Goal: Information Seeking & Learning: Learn about a topic

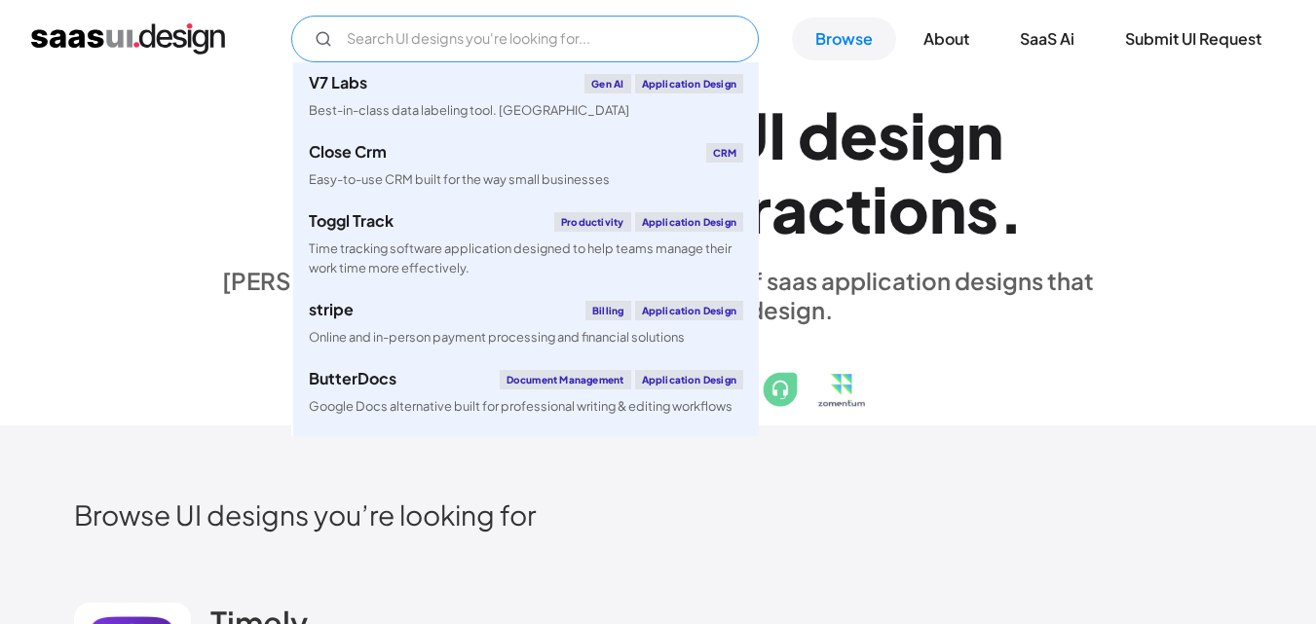
click at [389, 48] on input "Email Form" at bounding box center [525, 39] width 468 height 47
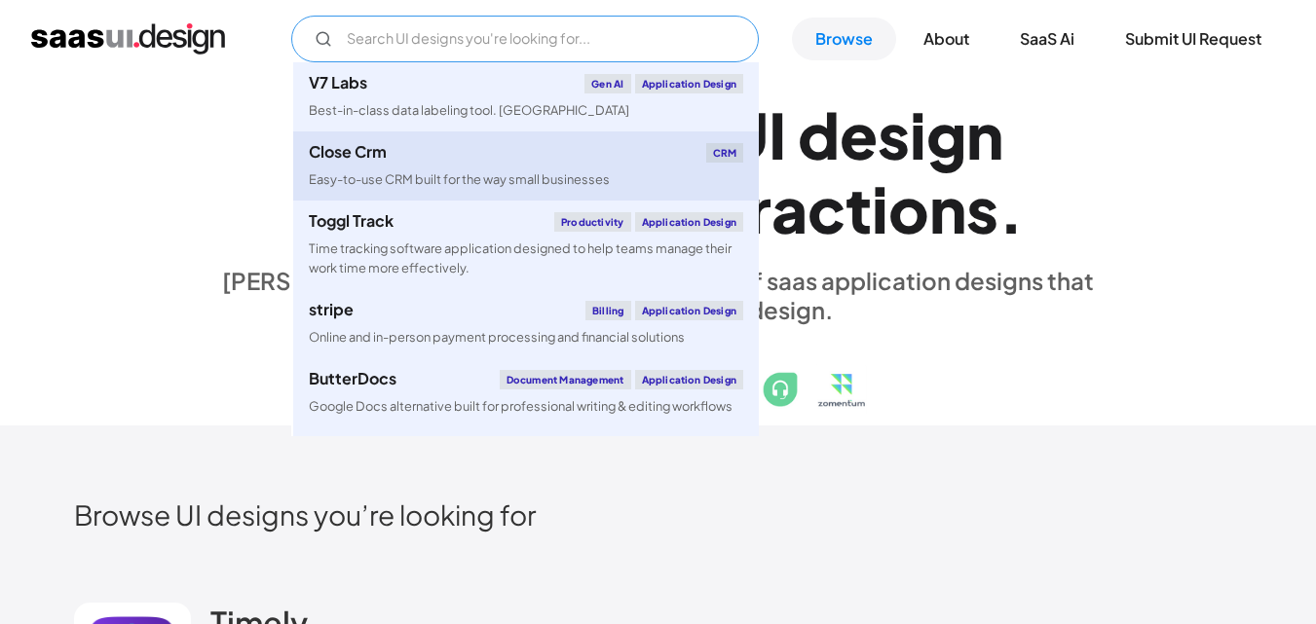
click at [555, 145] on div "Close Crm CRM" at bounding box center [526, 152] width 435 height 19
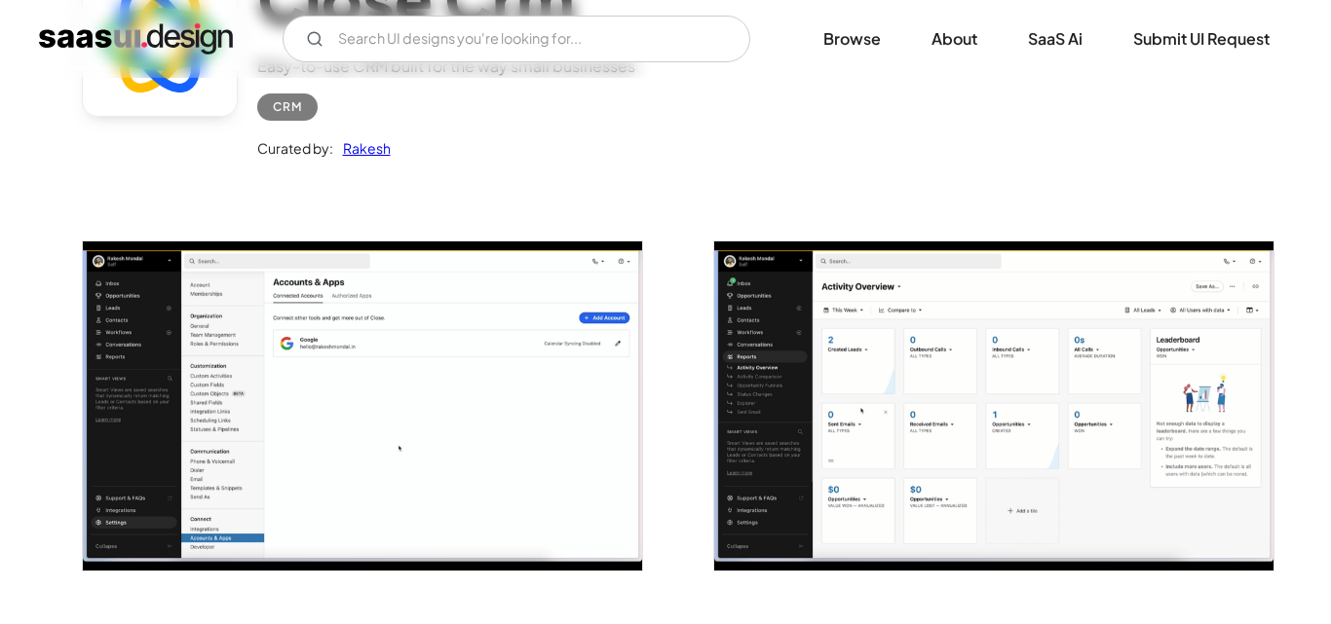
scroll to position [215, 0]
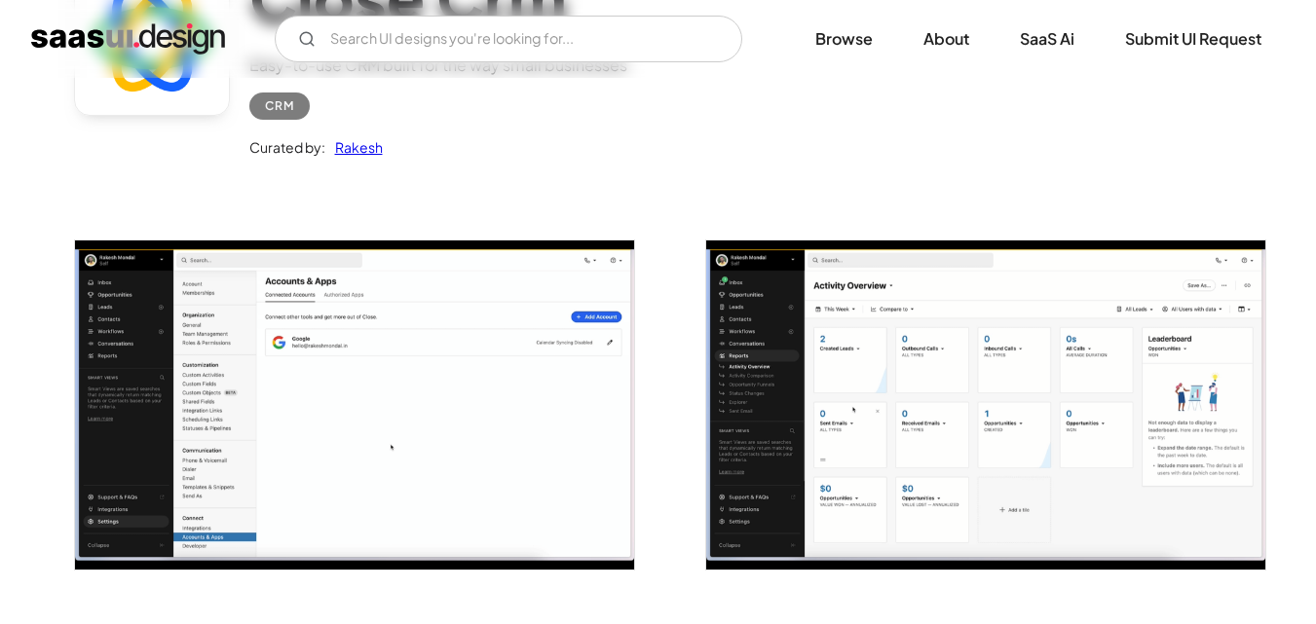
click at [376, 339] on img "open lightbox" at bounding box center [354, 405] width 559 height 329
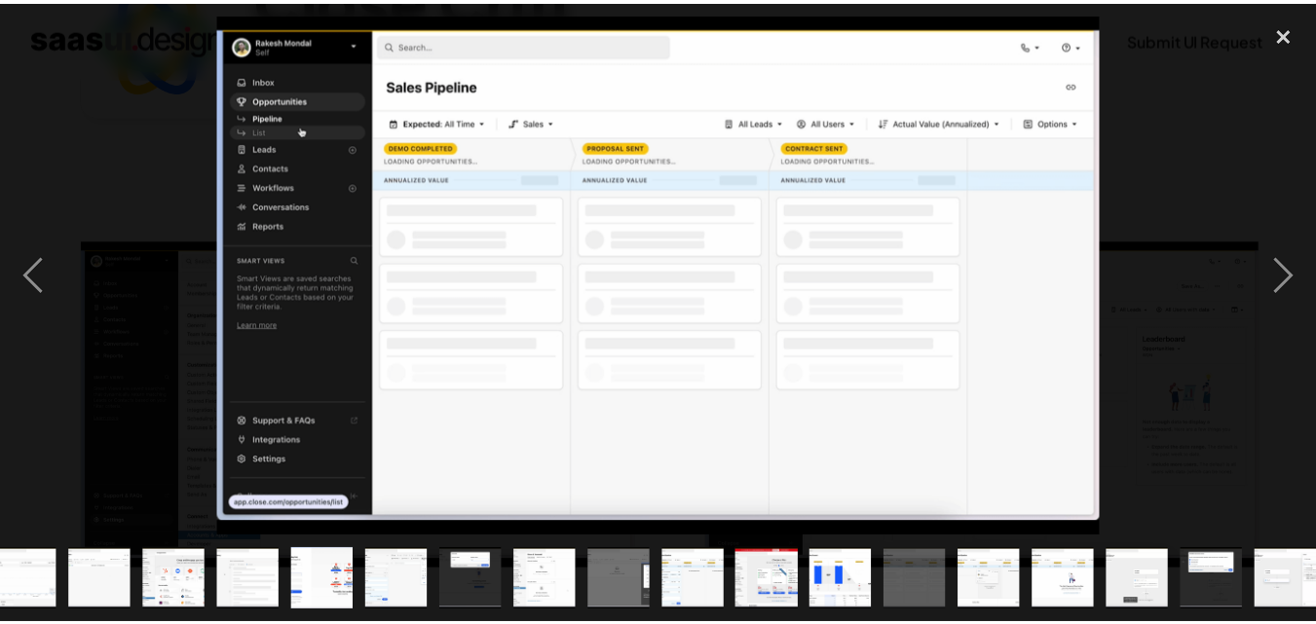
scroll to position [0, 405]
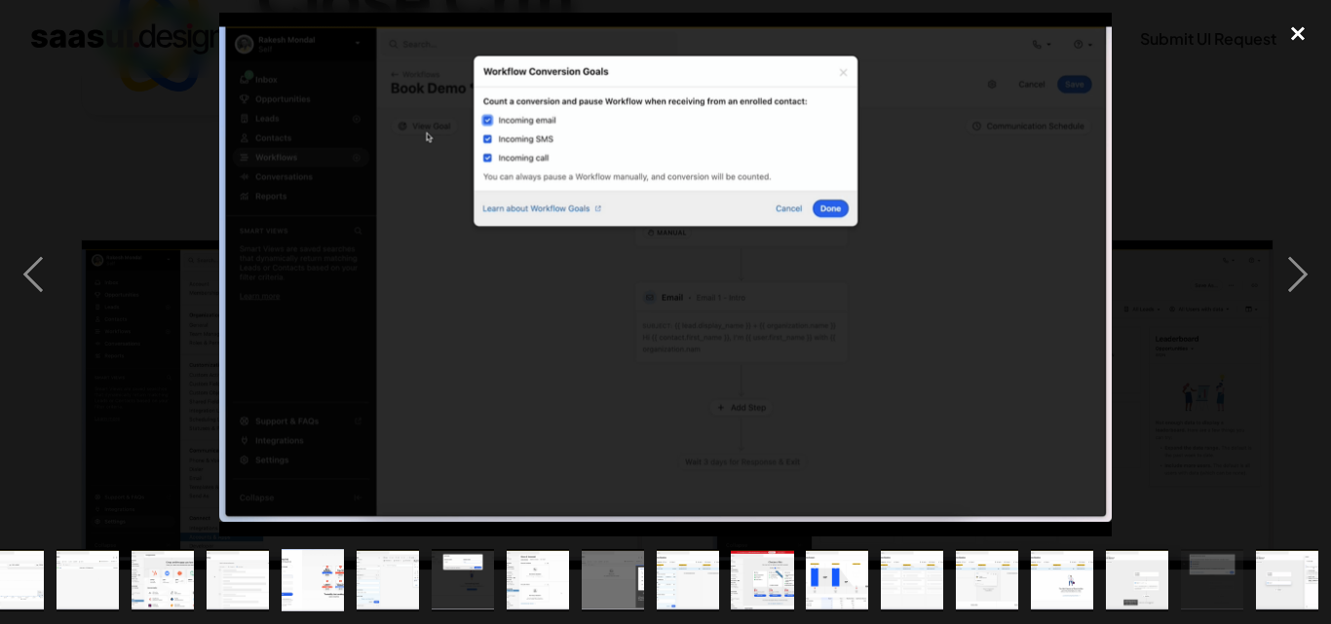
click at [1290, 43] on div "close lightbox" at bounding box center [1298, 34] width 66 height 43
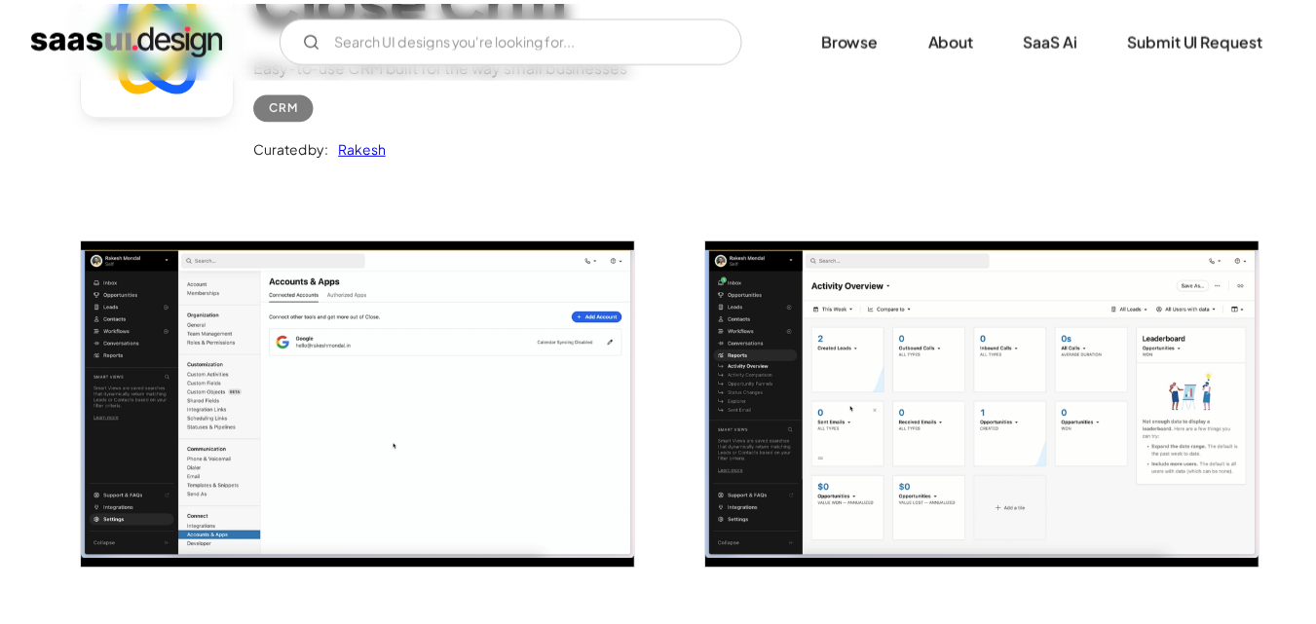
scroll to position [0, 0]
